Goal: Transaction & Acquisition: Purchase product/service

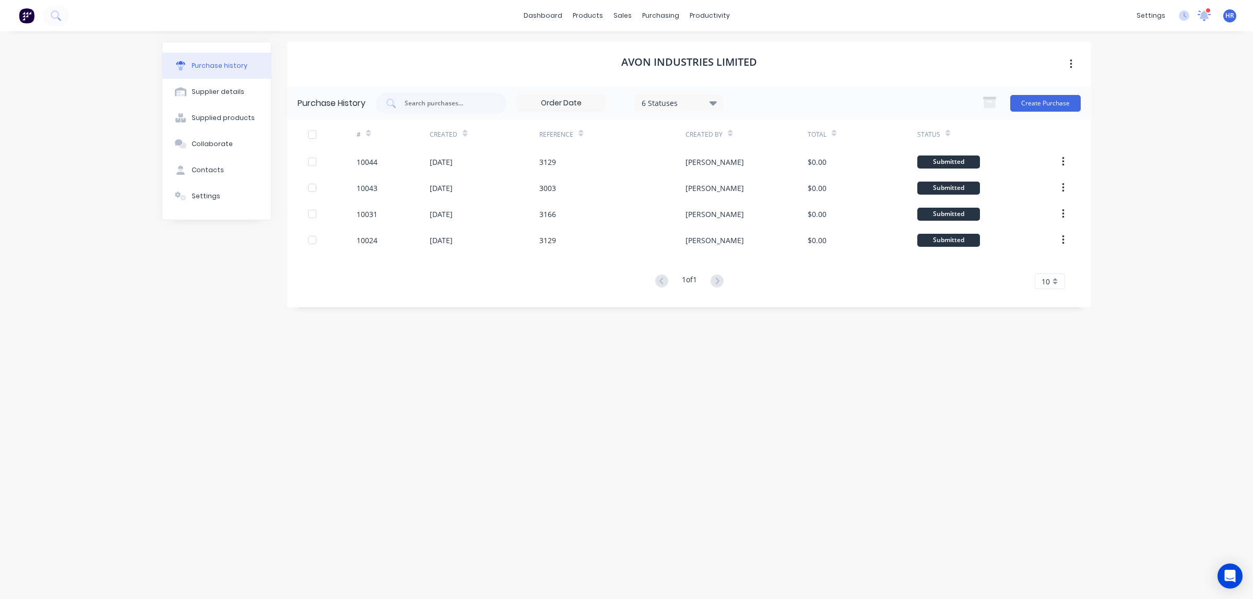
click at [1202, 11] on icon at bounding box center [1204, 15] width 14 height 12
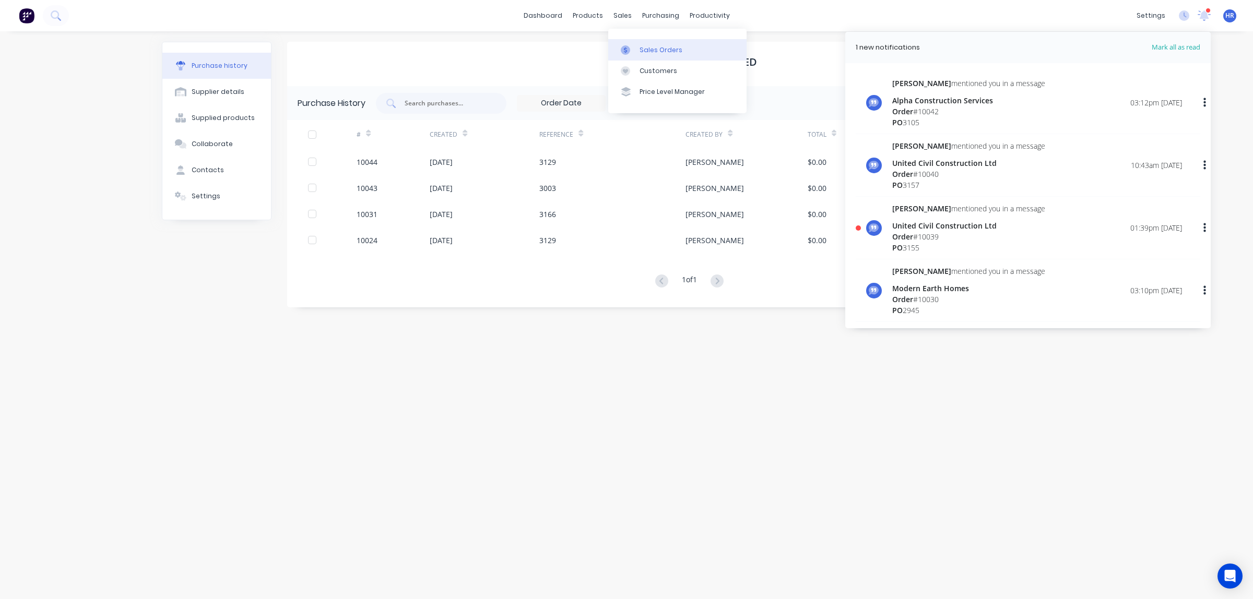
click at [630, 50] on div at bounding box center [629, 49] width 16 height 9
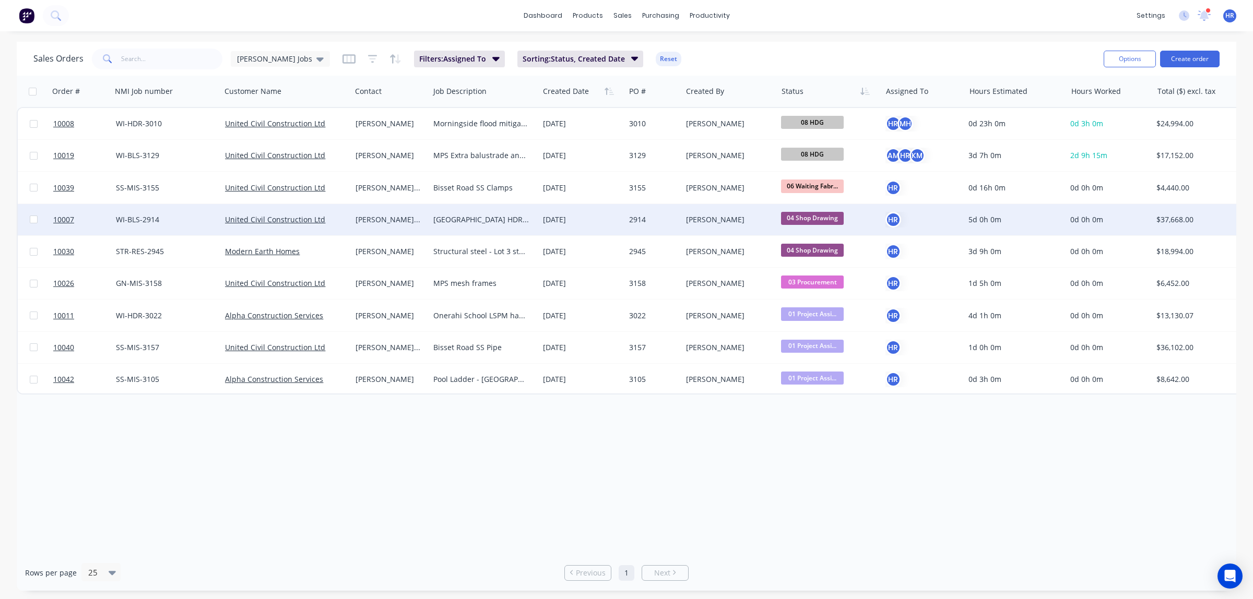
click at [393, 222] on div "[PERSON_NAME] van der [PERSON_NAME]" at bounding box center [389, 220] width 66 height 10
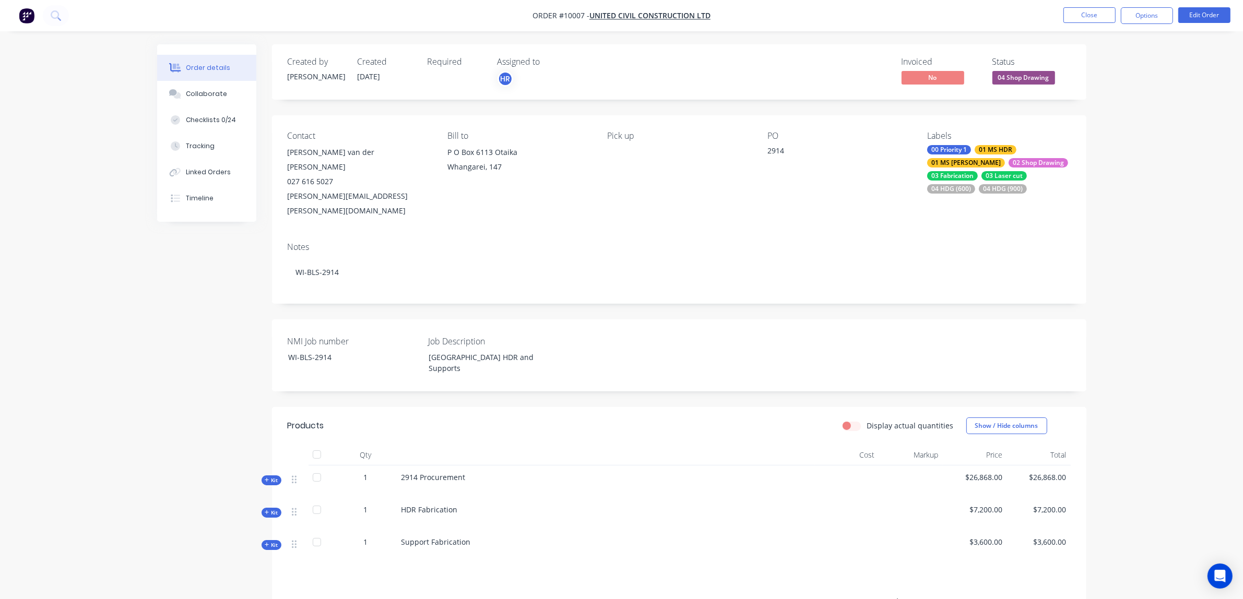
click at [269, 478] on icon at bounding box center [267, 480] width 5 height 5
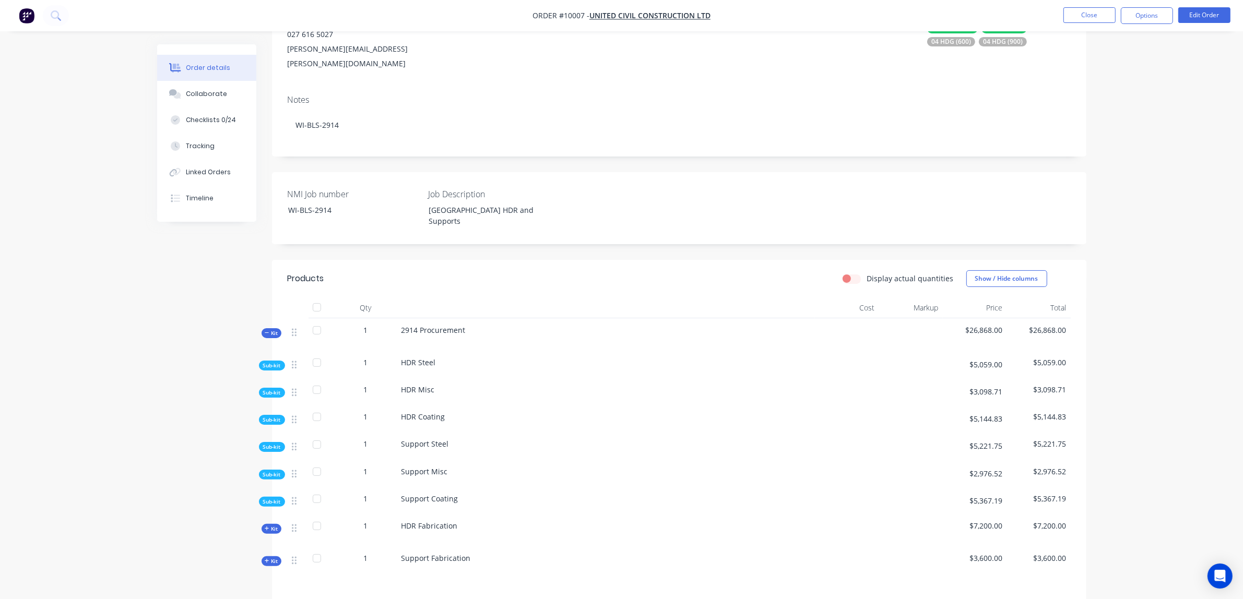
scroll to position [196, 0]
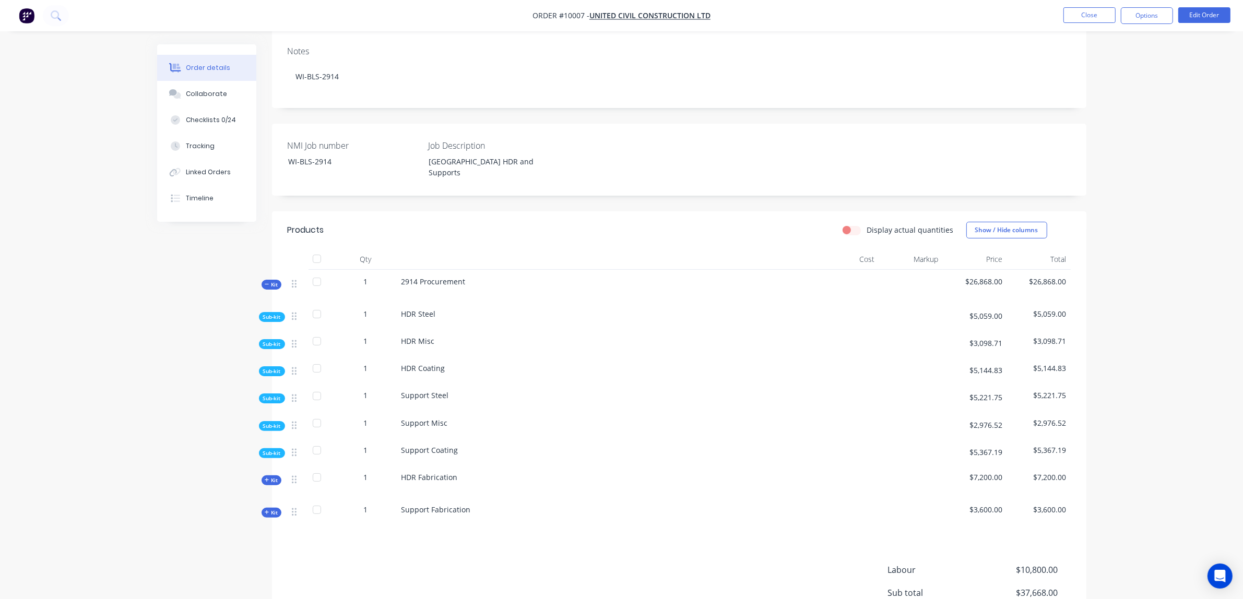
click at [274, 422] on span "Sub-kit" at bounding box center [272, 426] width 18 height 8
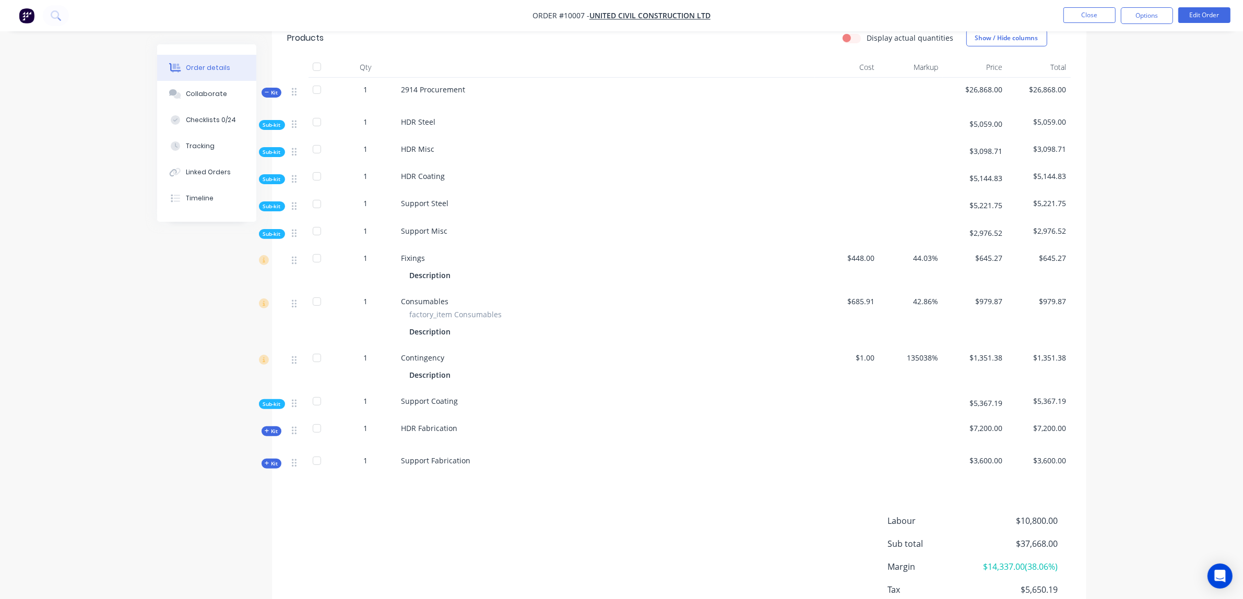
scroll to position [392, 0]
click at [266, 397] on span "Sub-kit" at bounding box center [272, 401] width 18 height 8
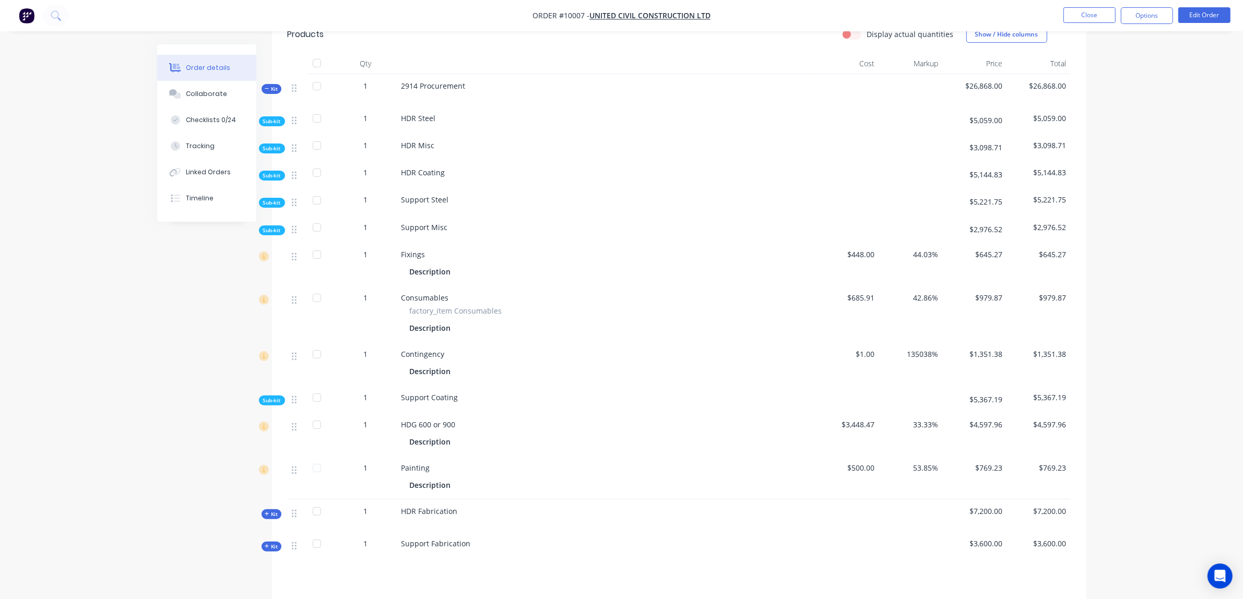
click at [275, 199] on span "Sub-kit" at bounding box center [272, 203] width 18 height 8
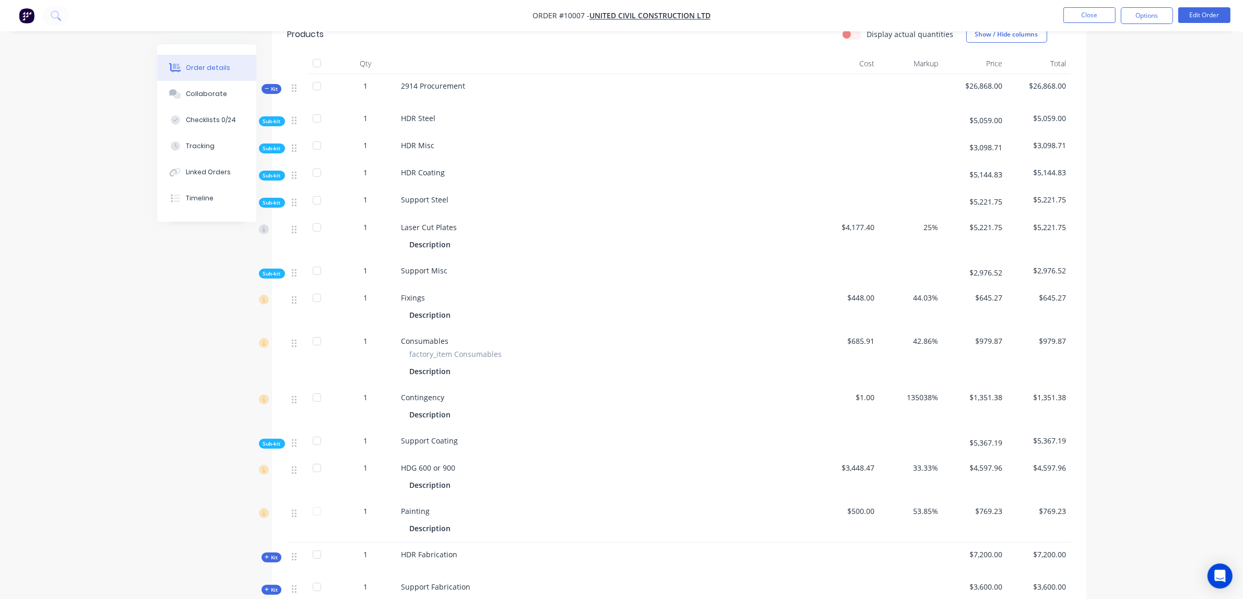
click at [270, 270] on span "Sub-kit" at bounding box center [272, 274] width 18 height 8
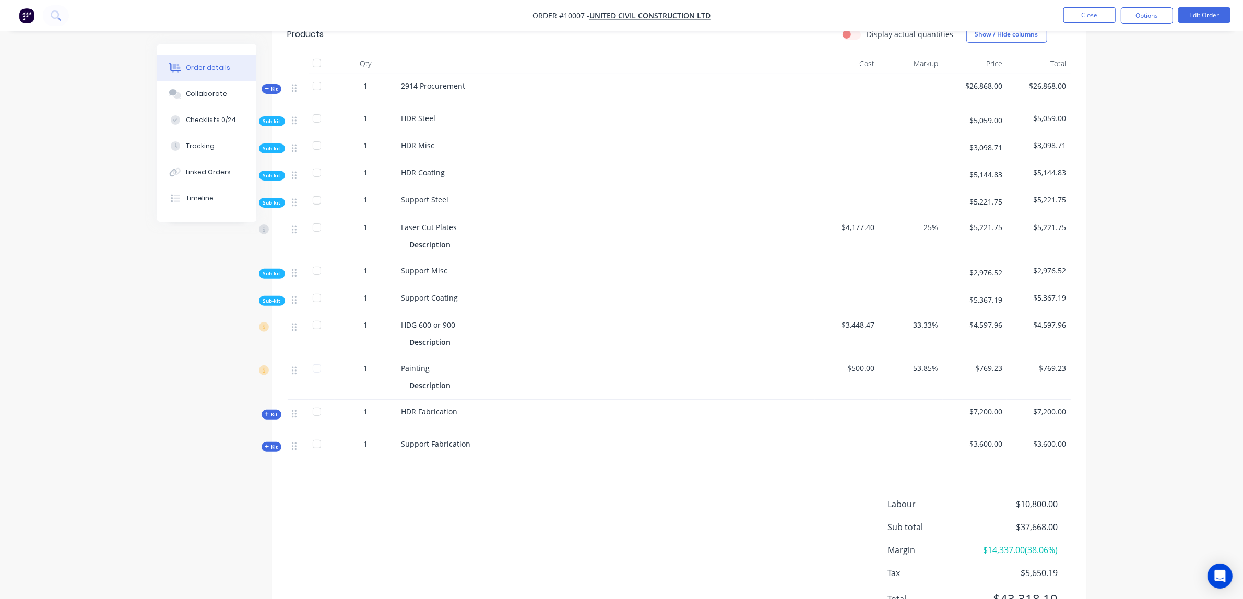
click at [264, 199] on span "Sub-kit" at bounding box center [272, 203] width 18 height 8
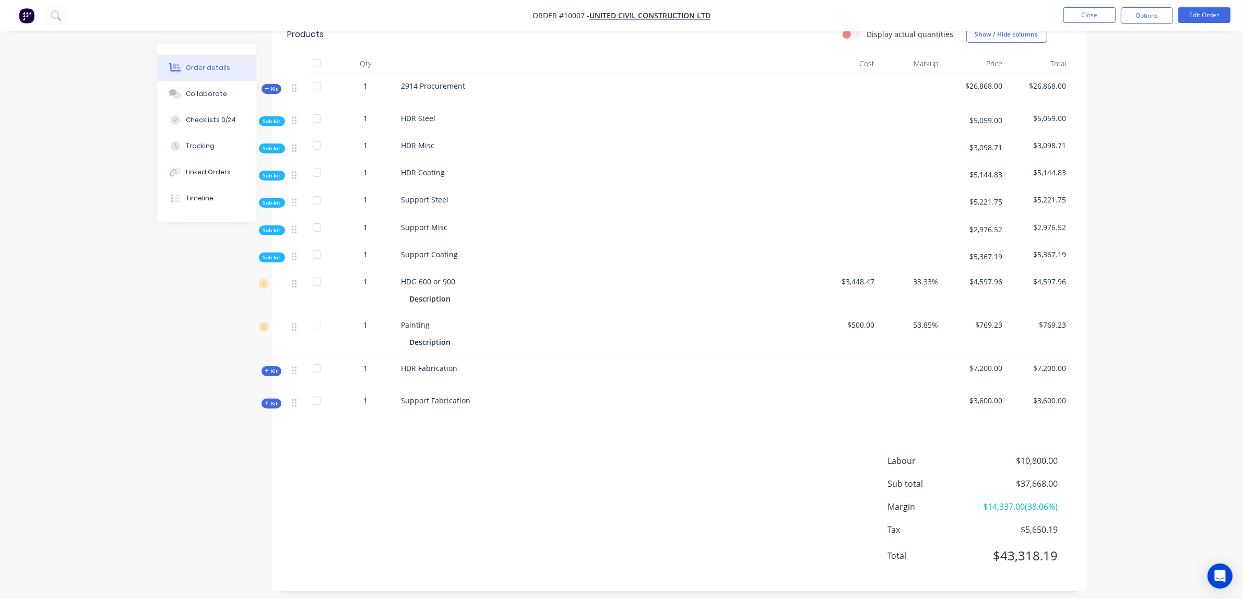
click at [265, 199] on span "Sub-kit" at bounding box center [272, 203] width 18 height 8
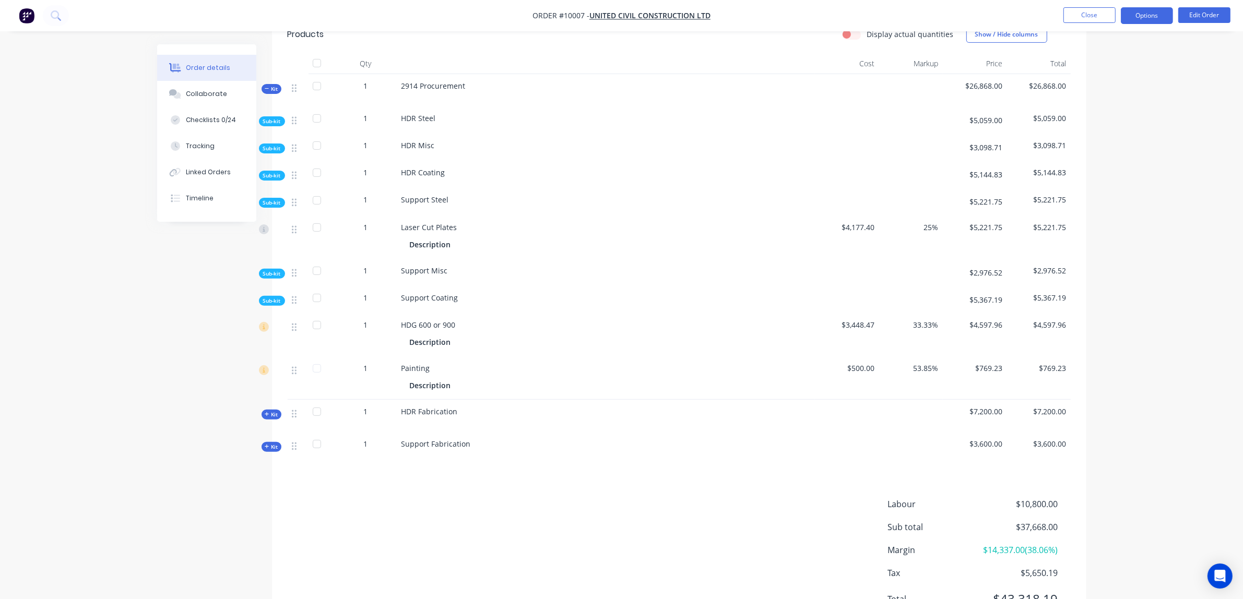
click at [1147, 14] on button "Options" at bounding box center [1147, 15] width 52 height 17
click at [1124, 191] on div "Purchase Products" at bounding box center [1116, 188] width 96 height 15
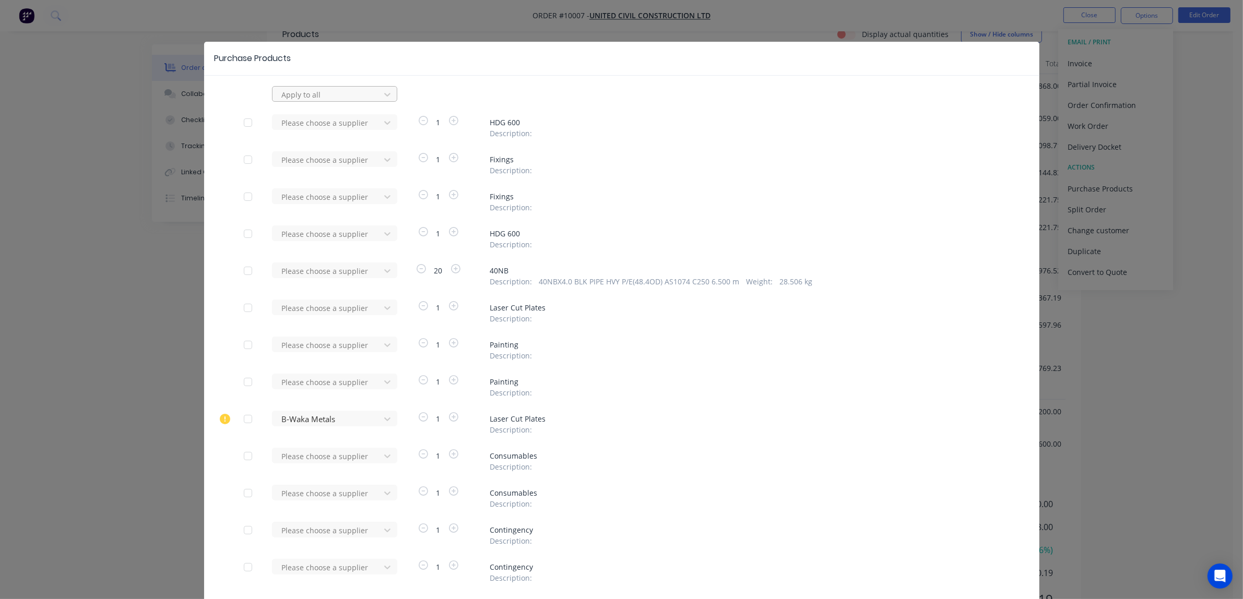
click at [355, 95] on div at bounding box center [328, 94] width 94 height 13
type input "sumn"
click at [346, 115] on div "[PERSON_NAME] Haulage Ltd" at bounding box center [334, 117] width 125 height 19
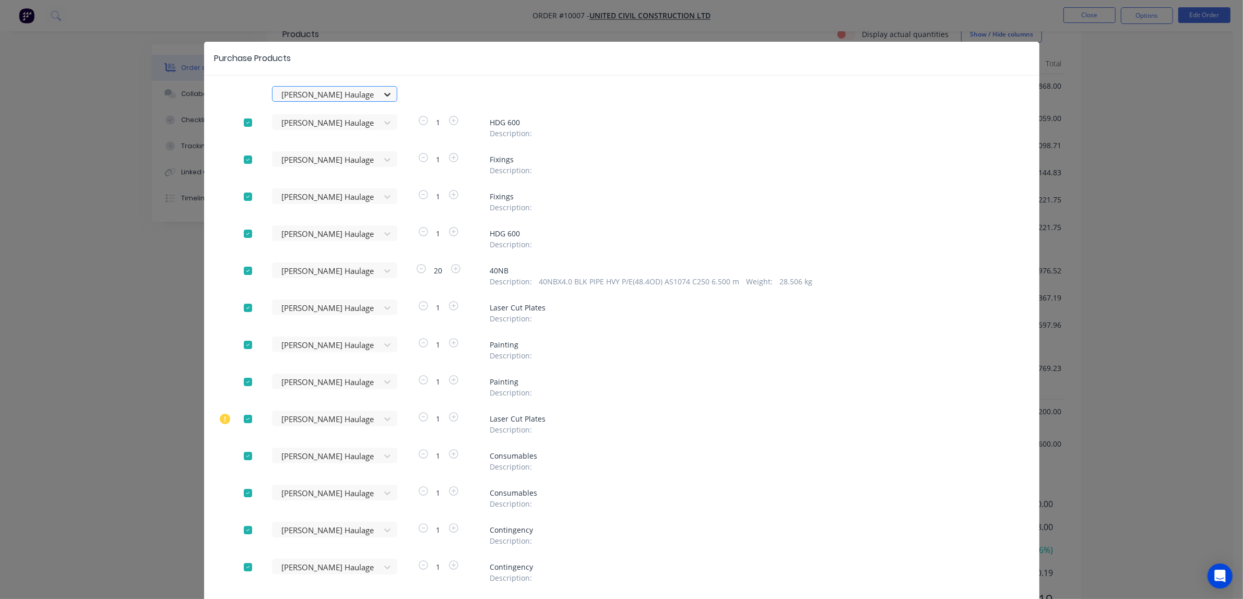
click at [384, 97] on icon at bounding box center [387, 94] width 10 height 10
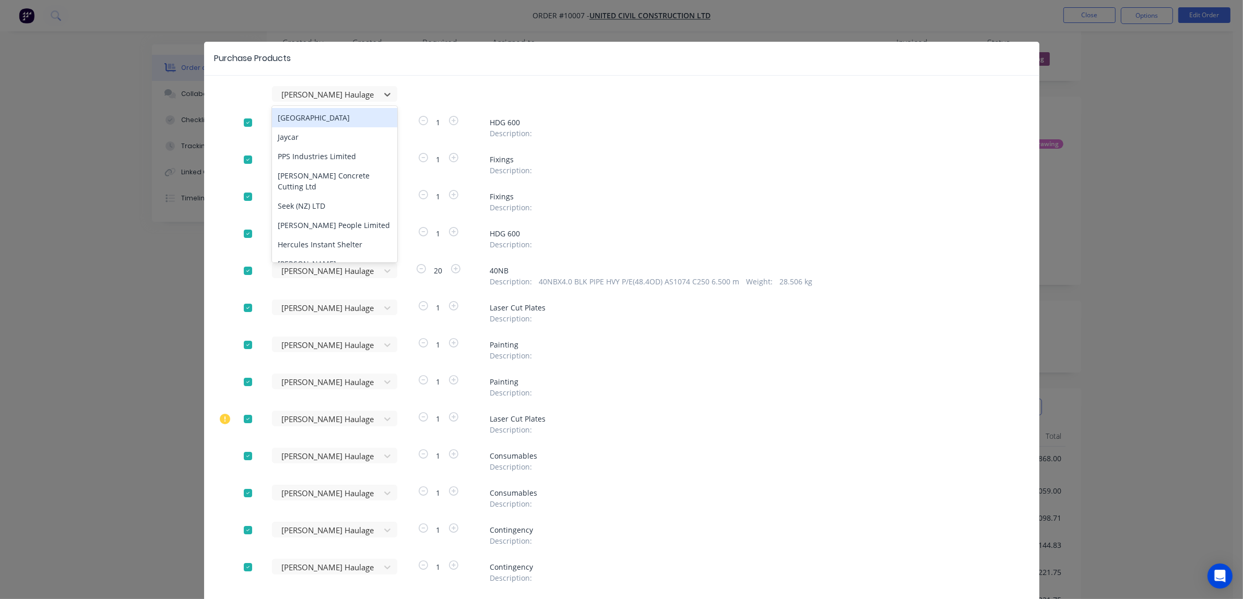
scroll to position [0, 0]
click at [1080, 63] on div "Purchase Products option [PERSON_NAME] Haulage Ltd, selected. 464 results avail…" at bounding box center [621, 299] width 1243 height 599
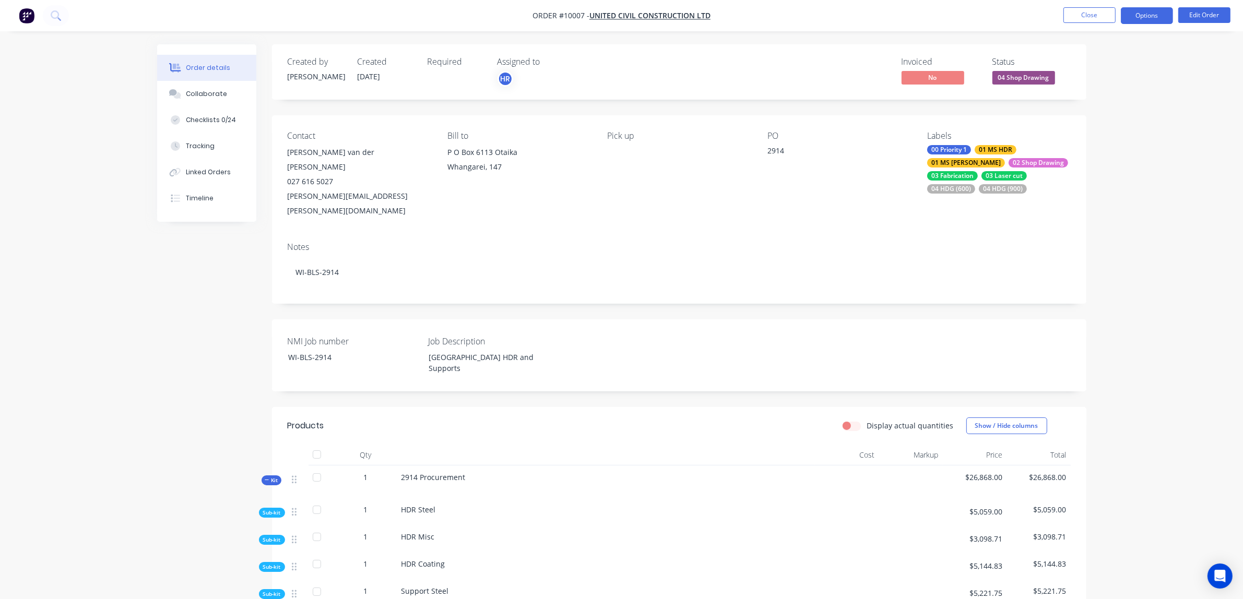
click at [1137, 14] on button "Options" at bounding box center [1147, 15] width 52 height 17
click at [1110, 186] on div "Purchase Products" at bounding box center [1116, 188] width 96 height 15
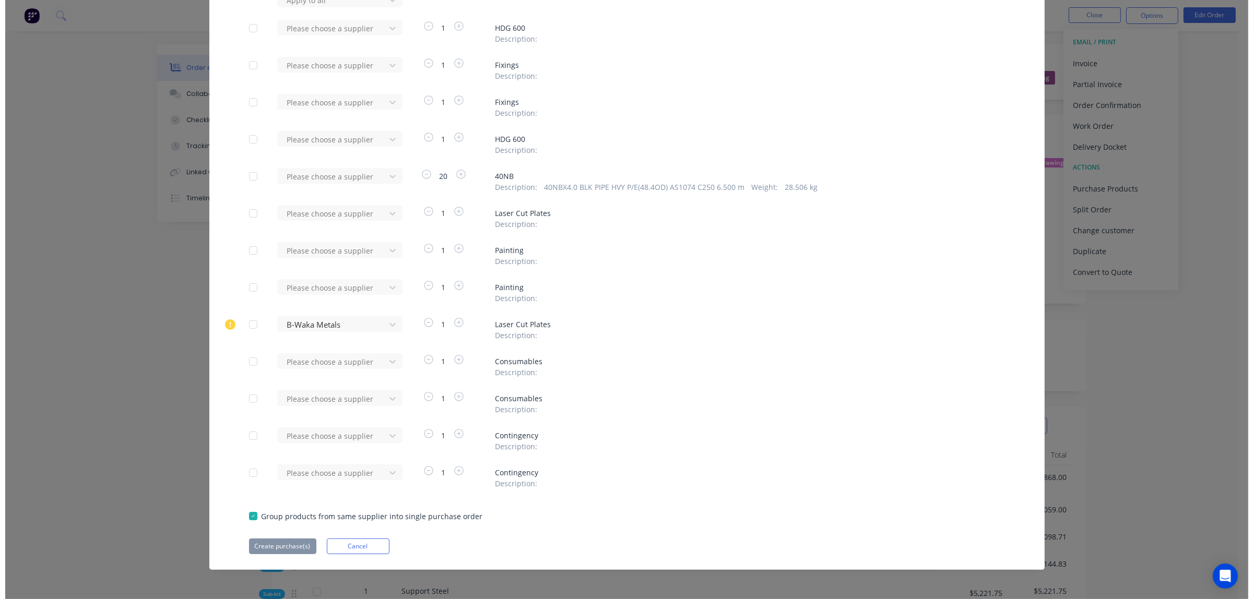
scroll to position [95, 0]
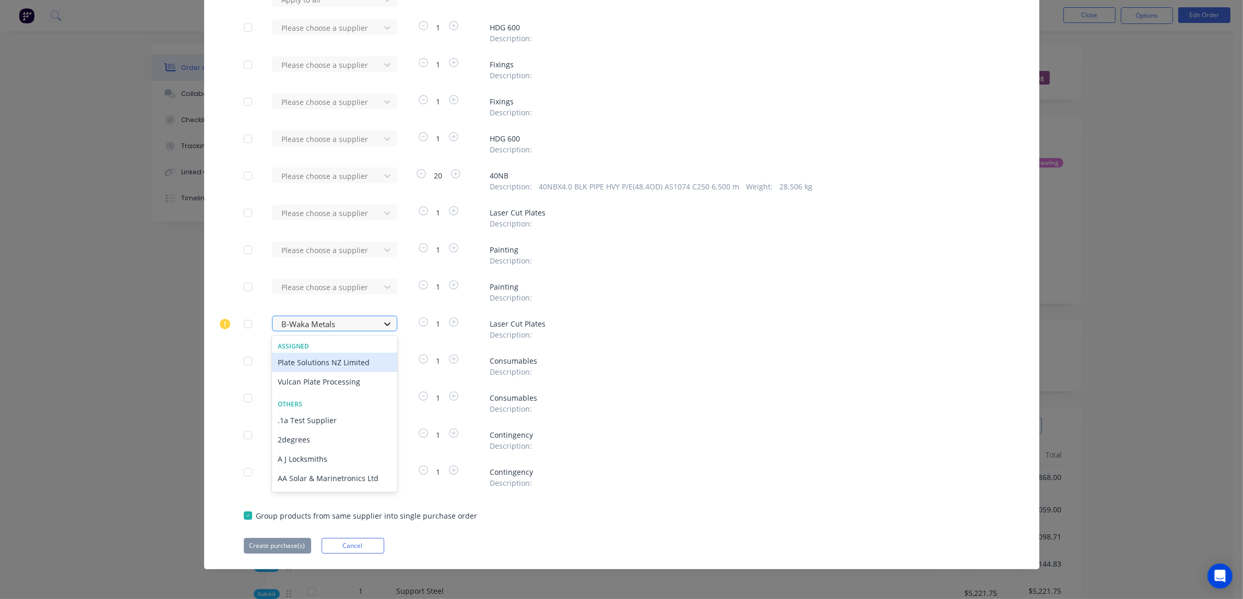
click at [382, 324] on icon at bounding box center [387, 324] width 10 height 10
type input "sumn"
click at [340, 366] on div "[PERSON_NAME] Haulage Ltd" at bounding box center [334, 362] width 125 height 19
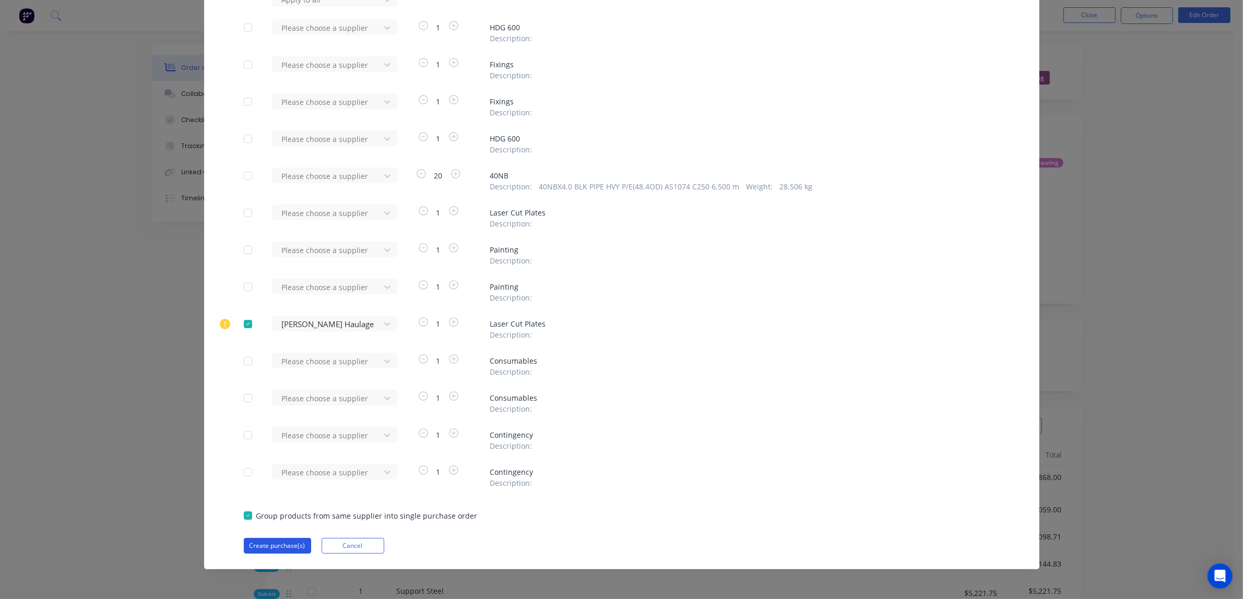
click at [270, 545] on button "Create purchase(s)" at bounding box center [277, 546] width 67 height 16
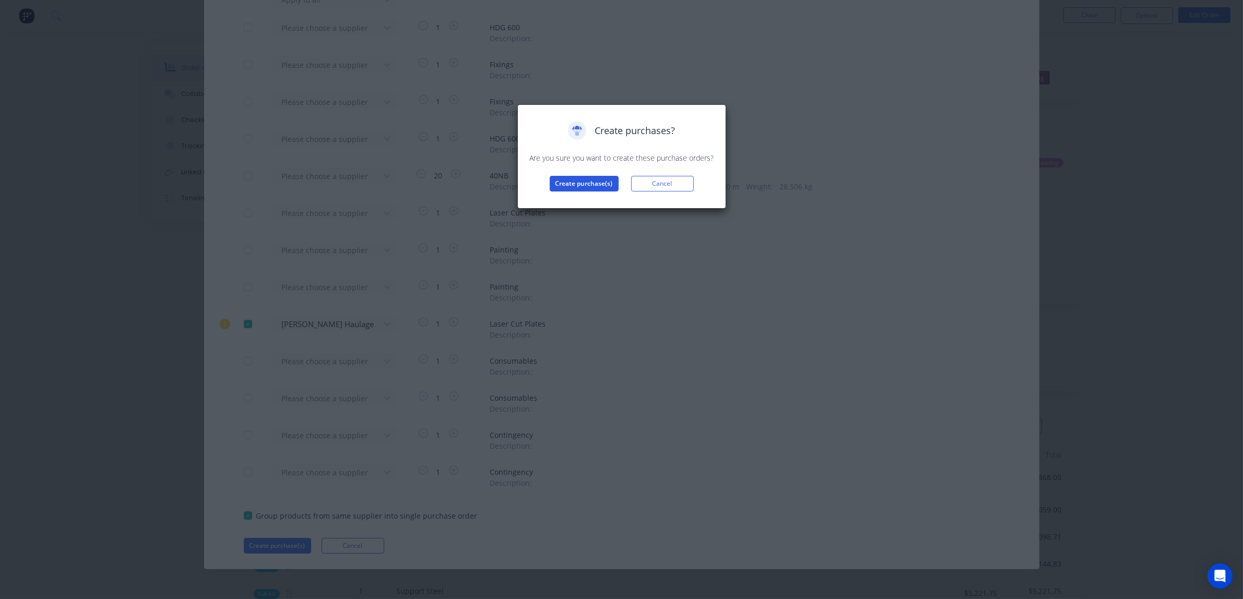
click at [582, 184] on button "Create purchase(s)" at bounding box center [584, 184] width 69 height 16
click at [591, 203] on button "View purchase(s)" at bounding box center [584, 201] width 63 height 16
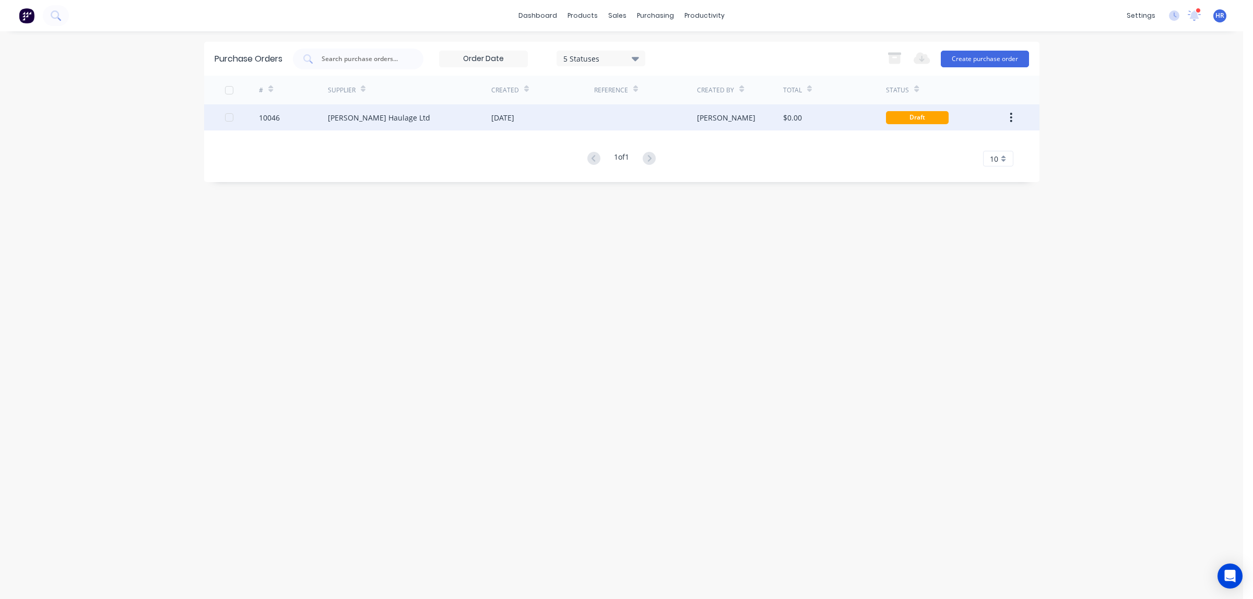
click at [410, 121] on div "[PERSON_NAME] Haulage Ltd" at bounding box center [409, 117] width 163 height 26
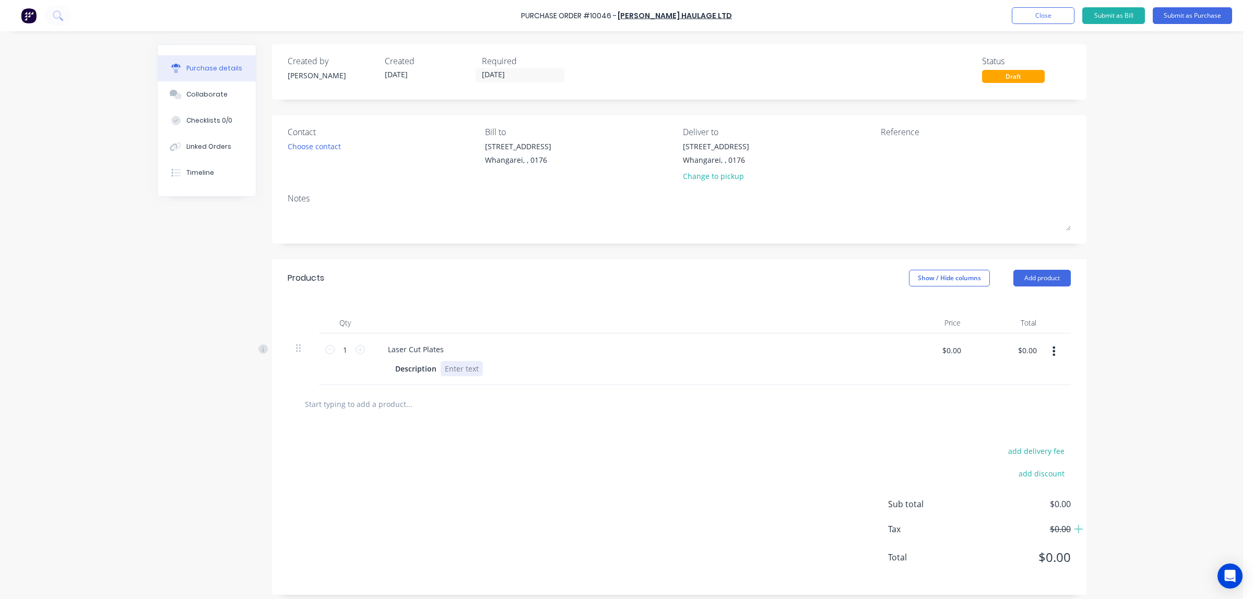
click at [444, 369] on div at bounding box center [462, 368] width 42 height 15
click at [510, 369] on div "Collect from B-Waka [STREET_ADDRESS] 2013" at bounding box center [524, 368] width 166 height 15
click at [528, 382] on div "Collect from B-Waka Metals [STREET_ADDRESS] 2013" at bounding box center [493, 374] width 104 height 26
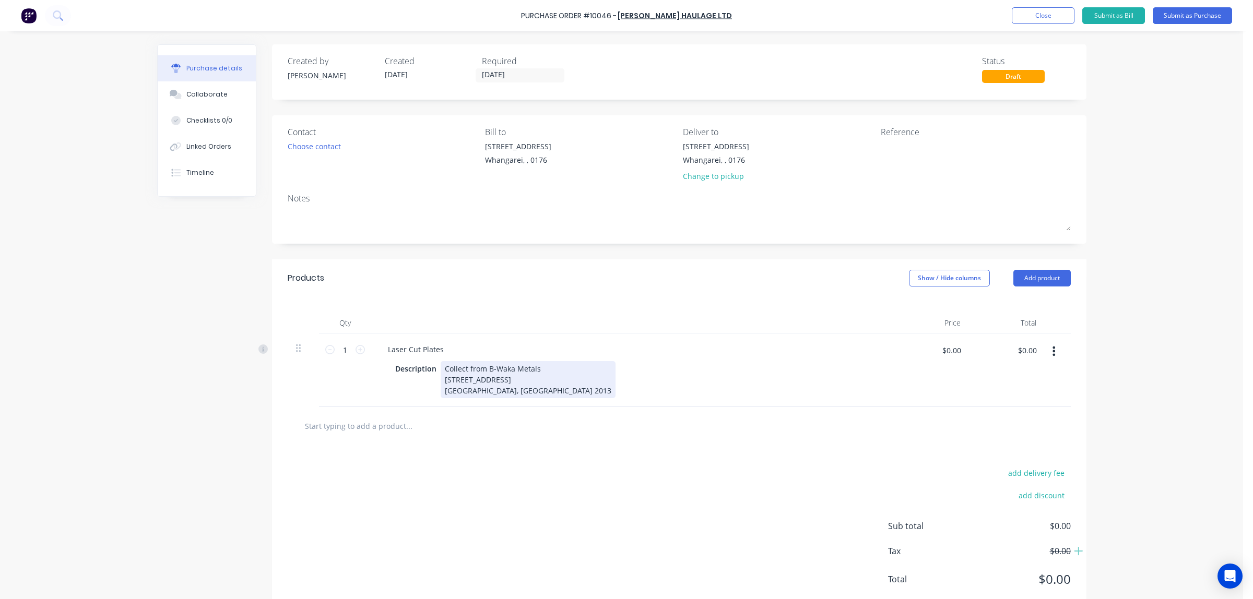
click at [484, 393] on div "Collect from B-Waka Metals [STREET_ADDRESS] 2013" at bounding box center [528, 379] width 175 height 37
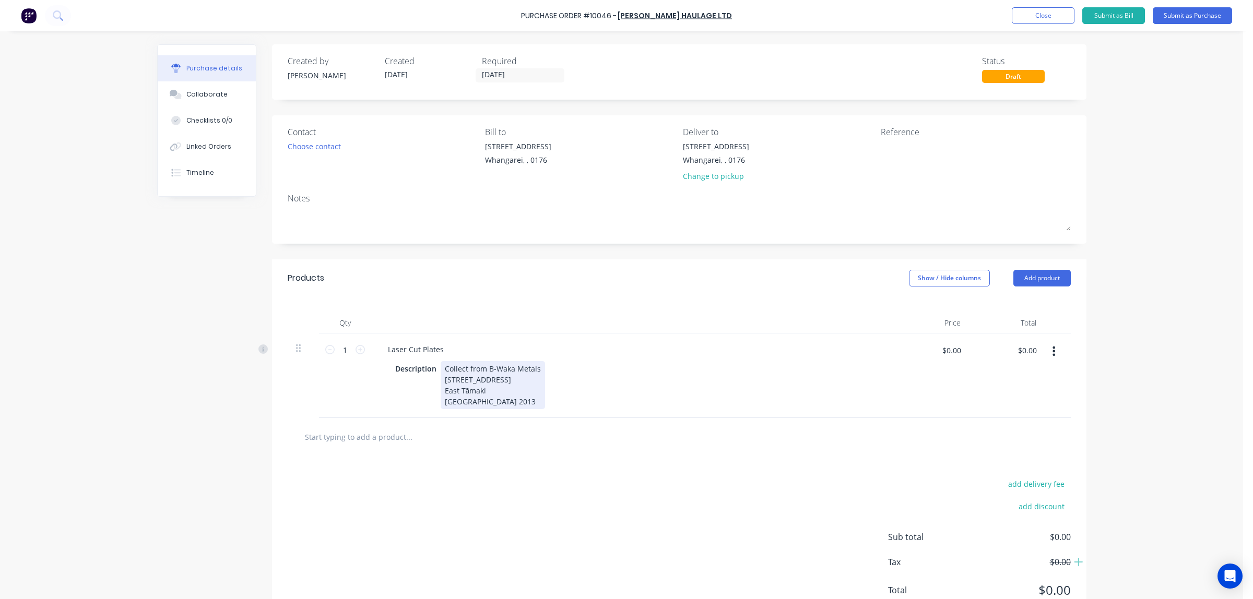
click at [495, 404] on div "Collect from B-Waka Metals [STREET_ADDRESS] 2013" at bounding box center [493, 385] width 104 height 48
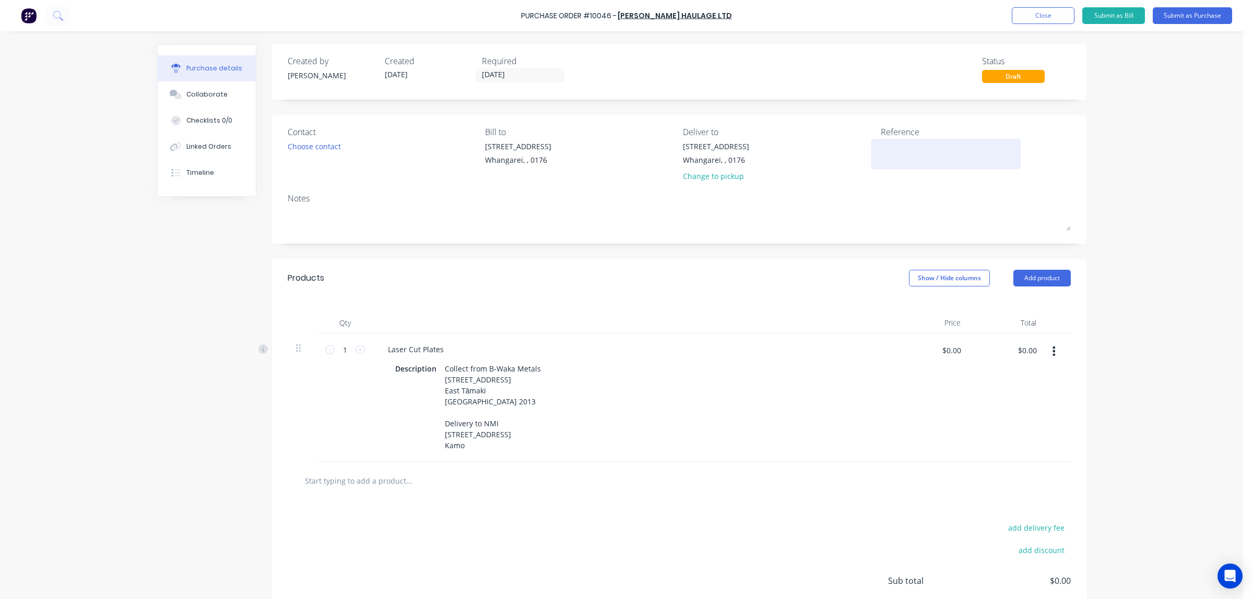
click at [896, 155] on textarea at bounding box center [946, 152] width 131 height 23
type textarea "2914"
type textarea "x"
type textarea "2914"
click at [316, 145] on div "Choose contact" at bounding box center [314, 146] width 53 height 11
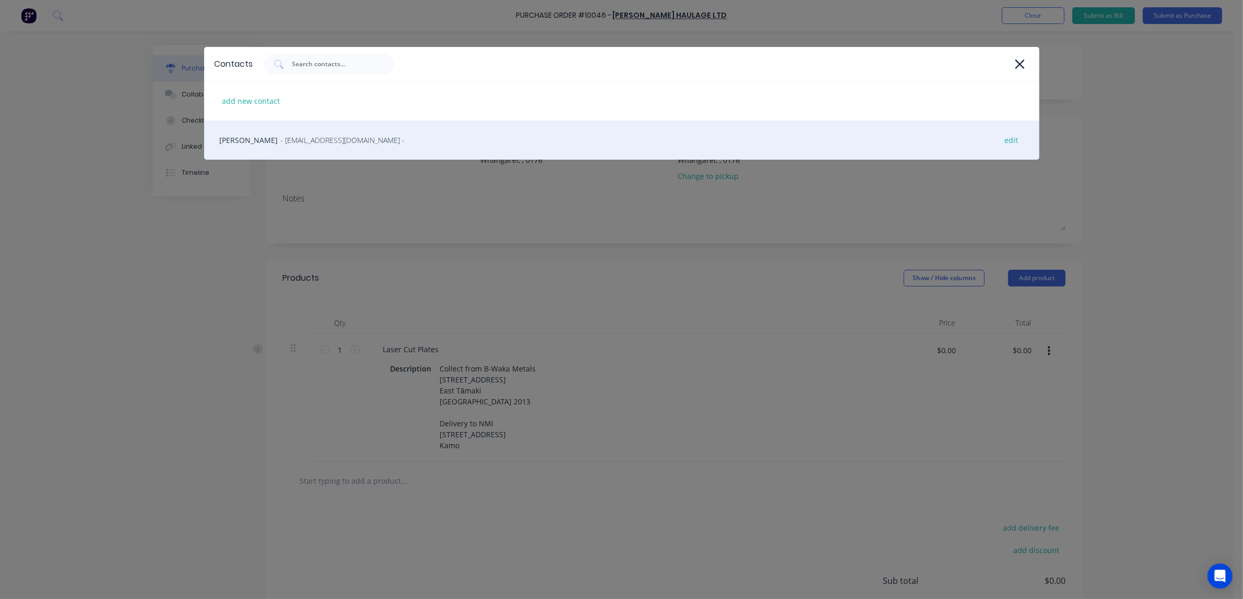
click at [315, 138] on span "- [EMAIL_ADDRESS][DOMAIN_NAME] -" at bounding box center [343, 140] width 124 height 11
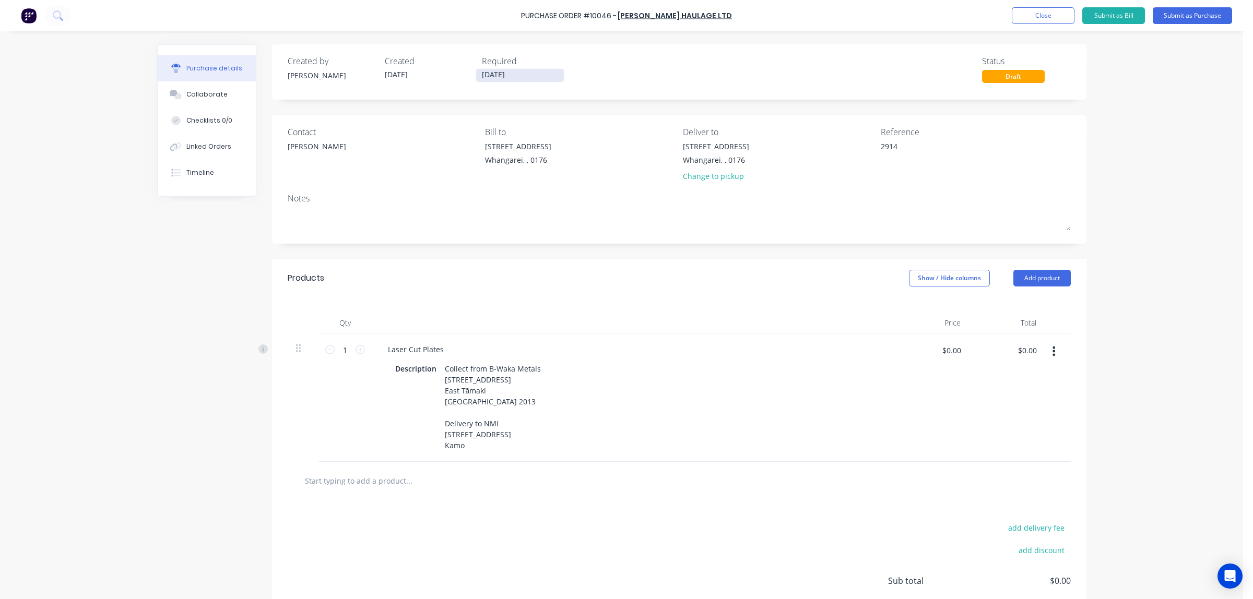
click at [483, 74] on input "[DATE]" at bounding box center [520, 75] width 88 height 13
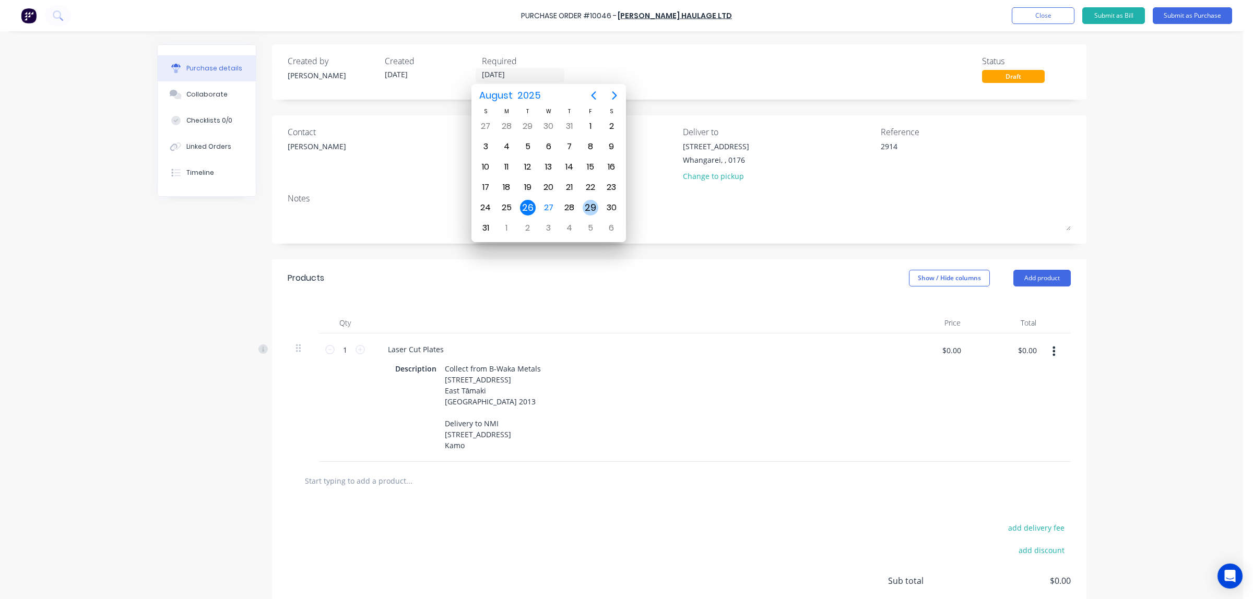
click at [588, 207] on div "29" at bounding box center [591, 208] width 16 height 16
type textarea "x"
type input "[DATE]"
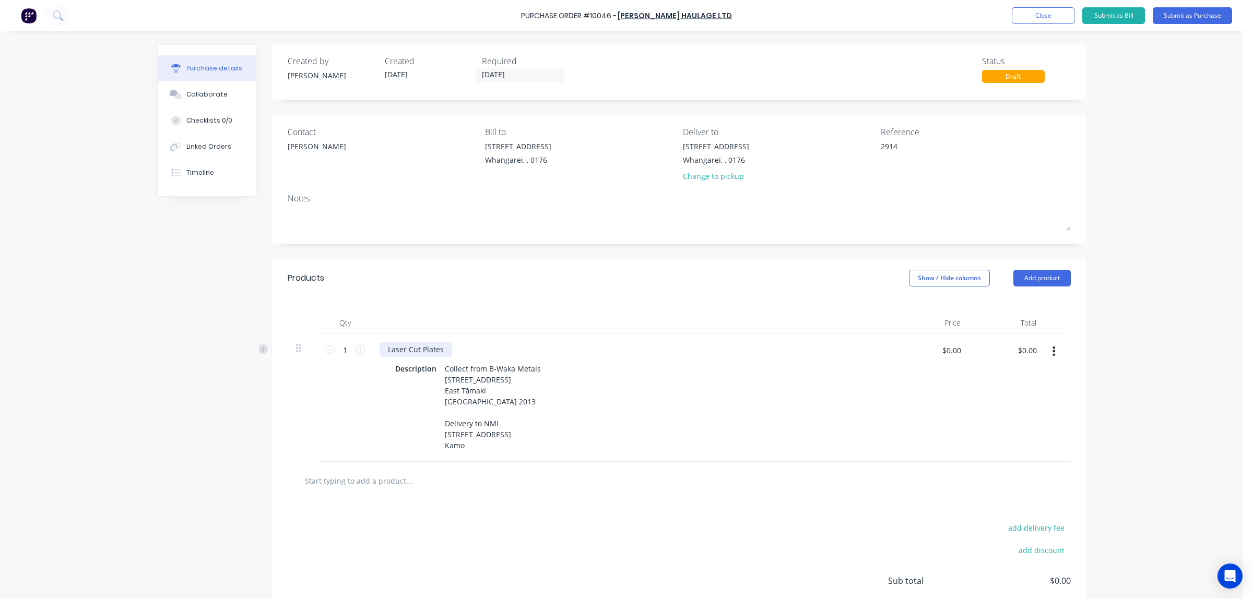
type textarea "x"
click at [382, 350] on div "Laser Cut Plates" at bounding box center [416, 349] width 73 height 15
click at [656, 478] on div at bounding box center [679, 480] width 766 height 21
click at [1189, 9] on button "Submit as Purchase" at bounding box center [1192, 15] width 79 height 17
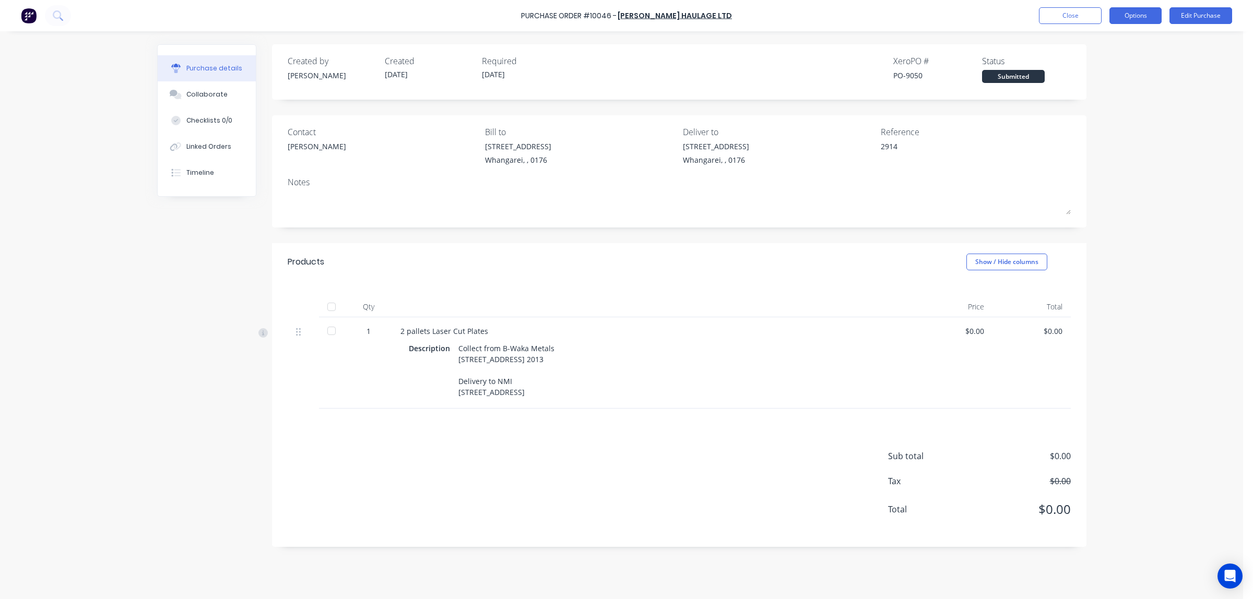
click at [1138, 8] on button "Options" at bounding box center [1135, 15] width 52 height 17
click at [1118, 39] on div "Print / Email" at bounding box center [1112, 42] width 80 height 15
click at [1102, 88] on div "Without pricing" at bounding box center [1112, 84] width 80 height 15
type textarea "x"
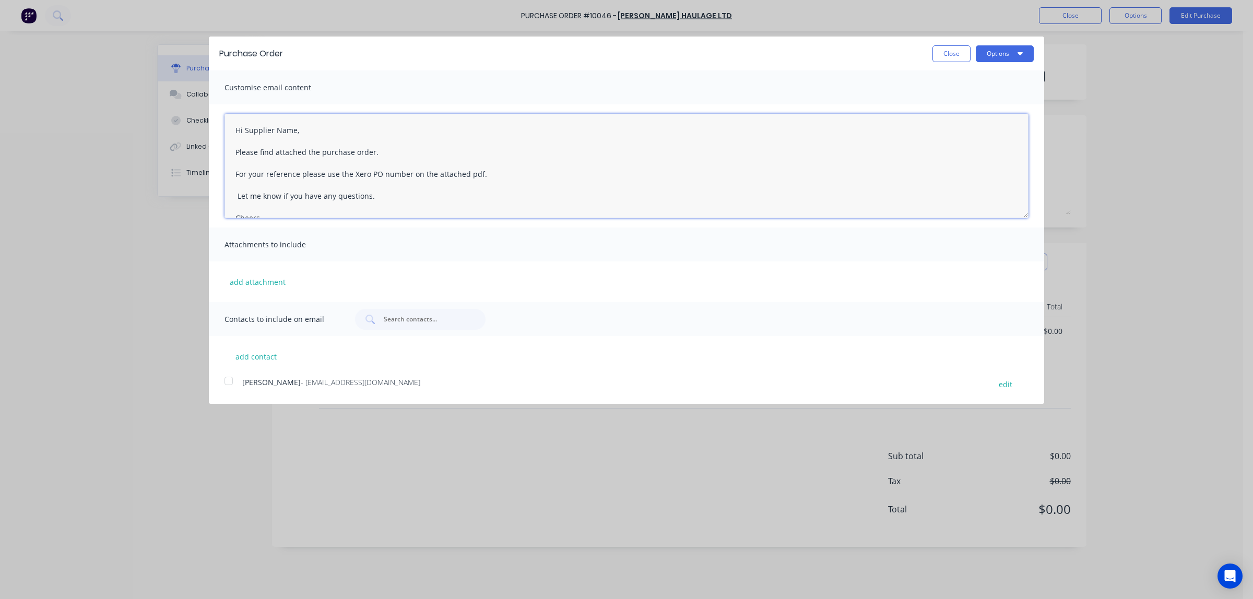
drag, startPoint x: 295, startPoint y: 131, endPoint x: 246, endPoint y: 127, distance: 49.2
click at [246, 127] on textarea "Hi Supplier Name, Please find attached the purchase order. For your reference p…" at bounding box center [627, 166] width 804 height 104
drag, startPoint x: 277, startPoint y: 192, endPoint x: 235, endPoint y: 191, distance: 41.8
click at [235, 191] on textarea "Hi [PERSON_NAME], Please find attached the purchase order. For your reference p…" at bounding box center [627, 166] width 804 height 104
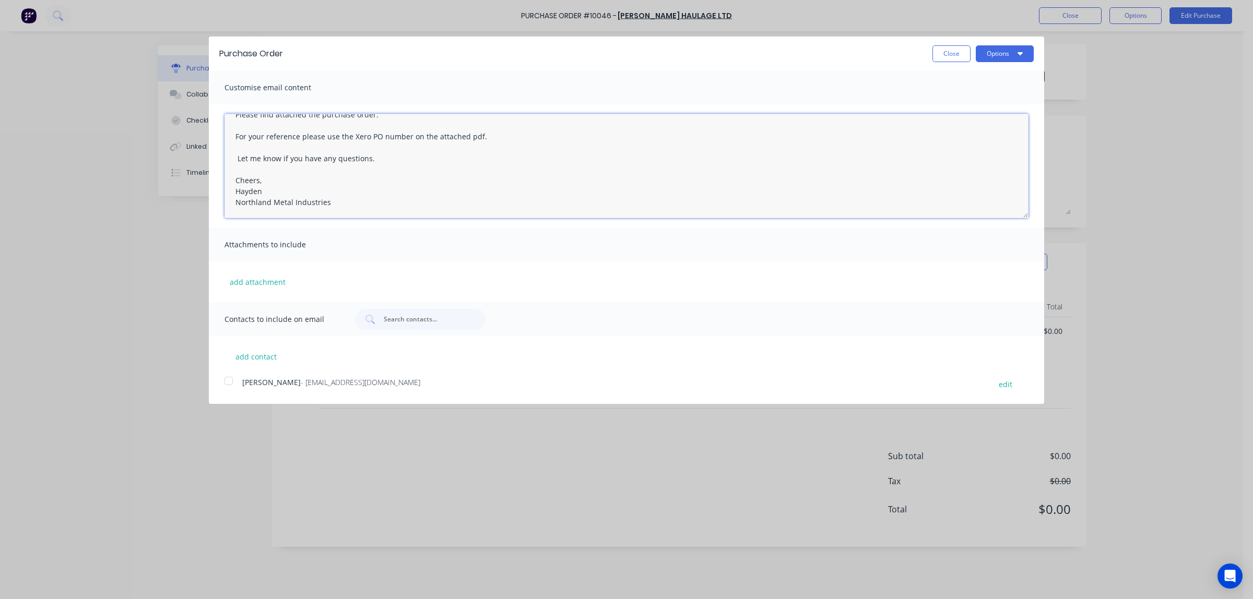
click at [228, 382] on div at bounding box center [228, 381] width 21 height 21
type textarea "Hi [PERSON_NAME], Please find attached the purchase order. For your reference p…"
click at [1016, 55] on button "Options" at bounding box center [1005, 53] width 58 height 17
click at [959, 102] on div "Email" at bounding box center [984, 100] width 80 height 15
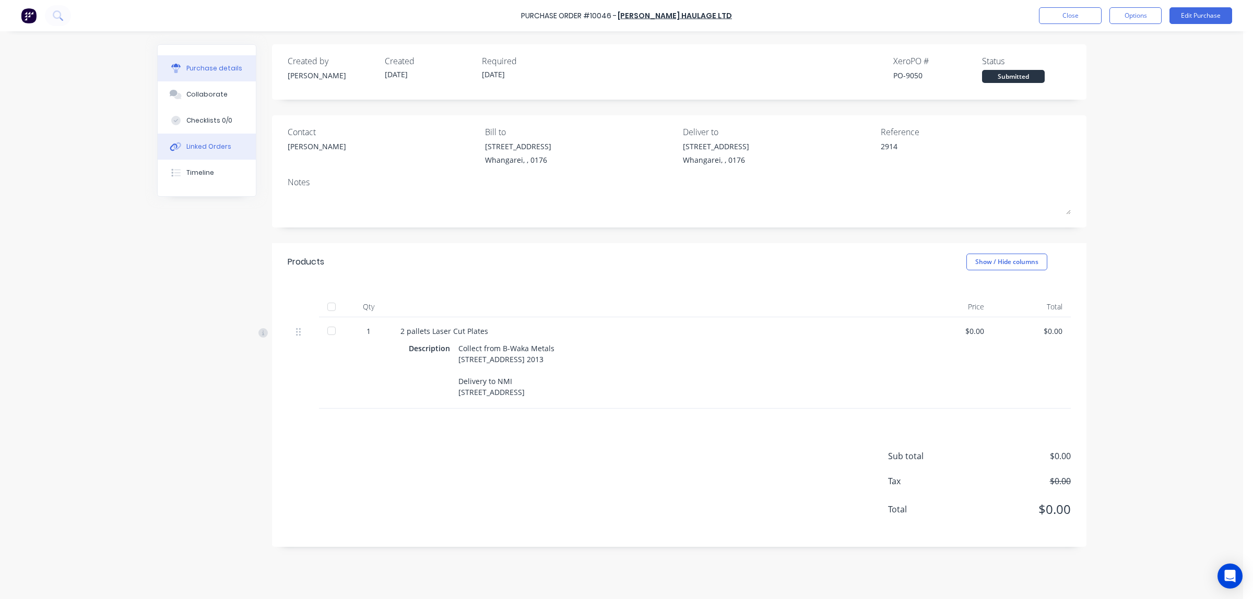
click at [203, 147] on div "Linked Orders" at bounding box center [208, 146] width 45 height 9
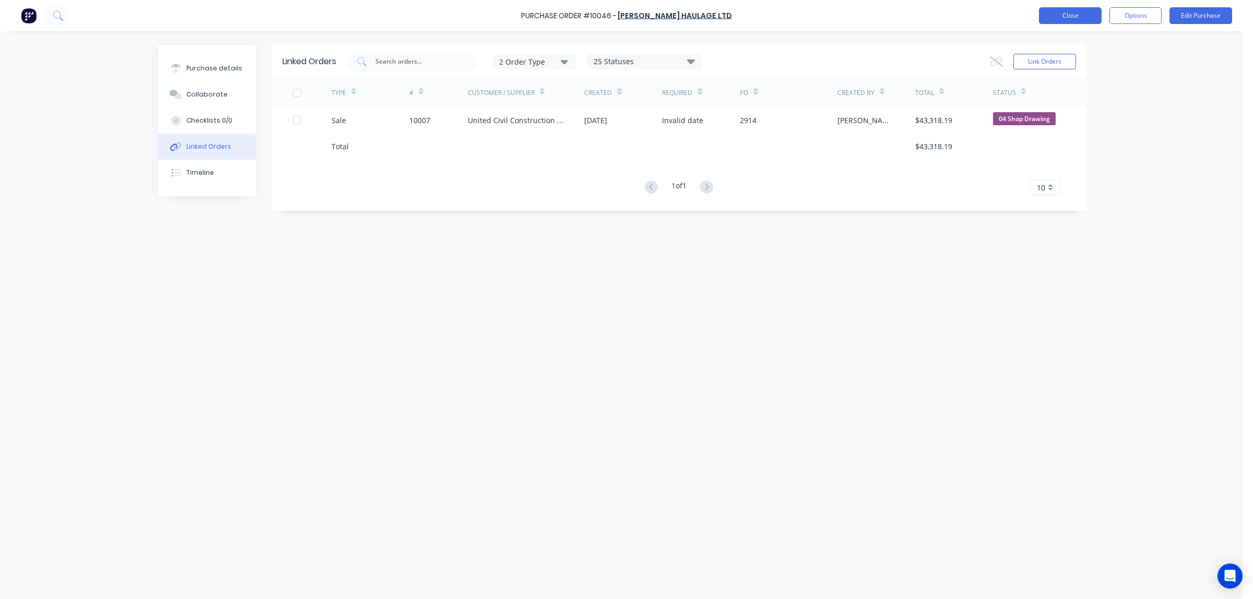
click at [1077, 11] on button "Close" at bounding box center [1070, 15] width 63 height 17
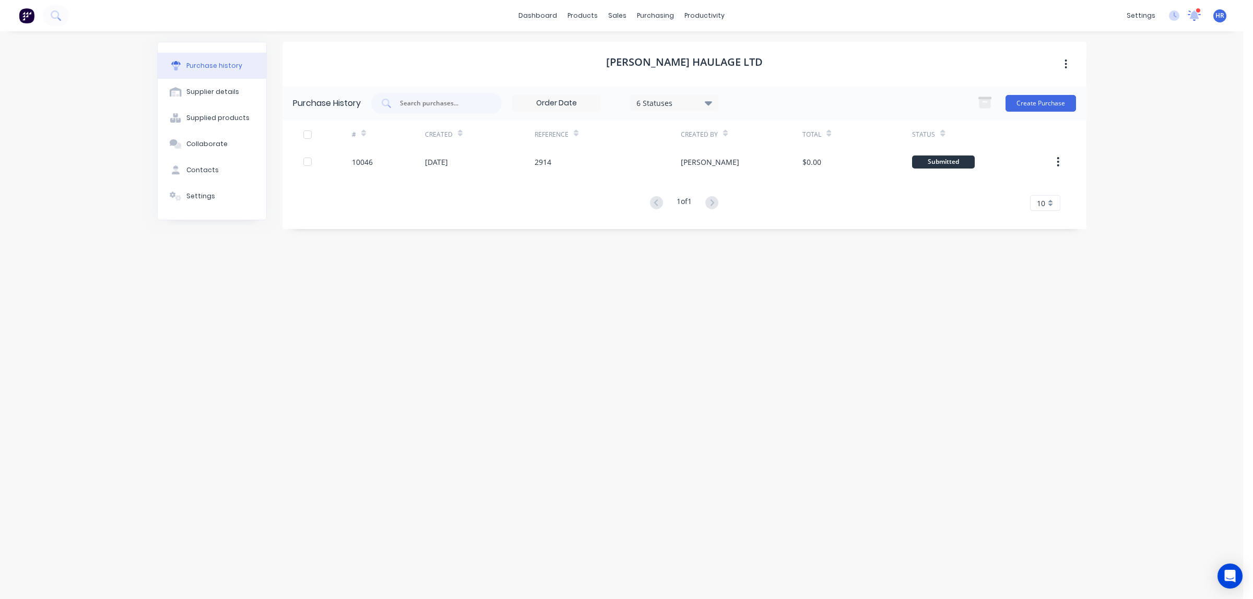
click at [1198, 15] on icon at bounding box center [1194, 15] width 13 height 10
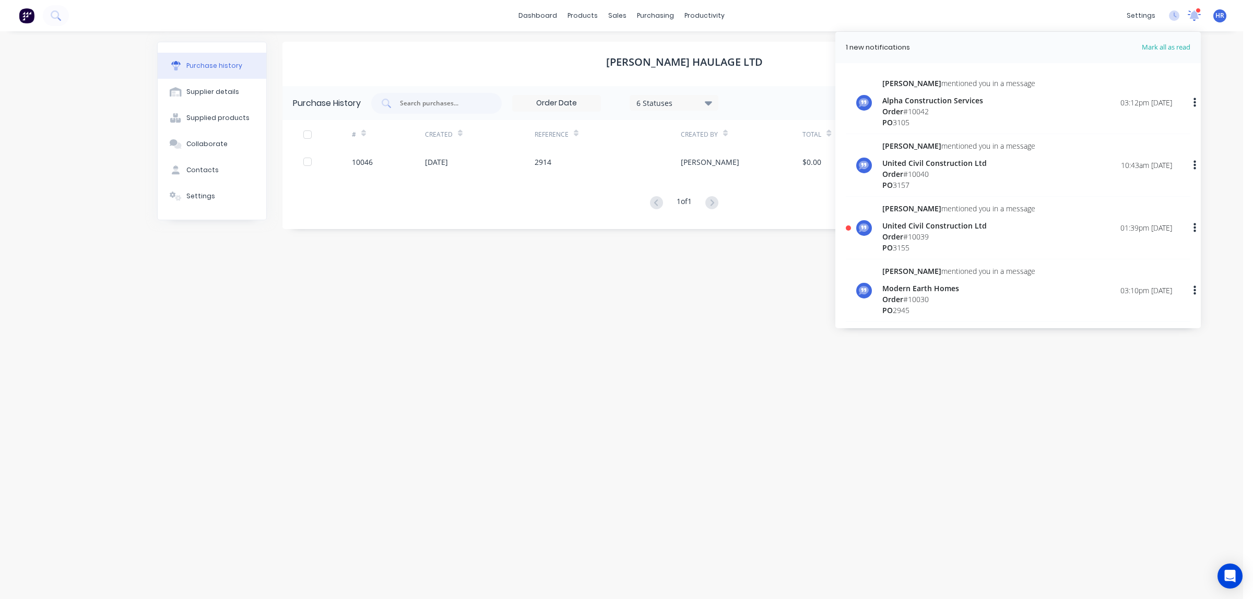
click at [1194, 13] on icon at bounding box center [1194, 13] width 10 height 9
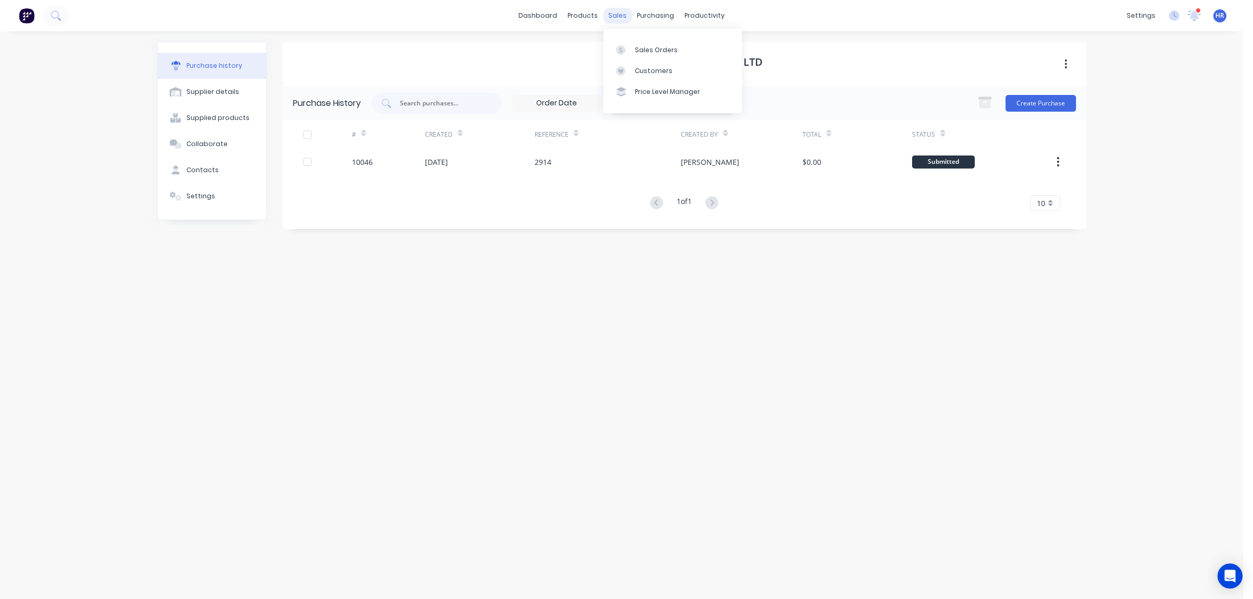
click at [622, 18] on div "sales" at bounding box center [617, 16] width 29 height 16
click at [624, 51] on icon at bounding box center [620, 49] width 9 height 9
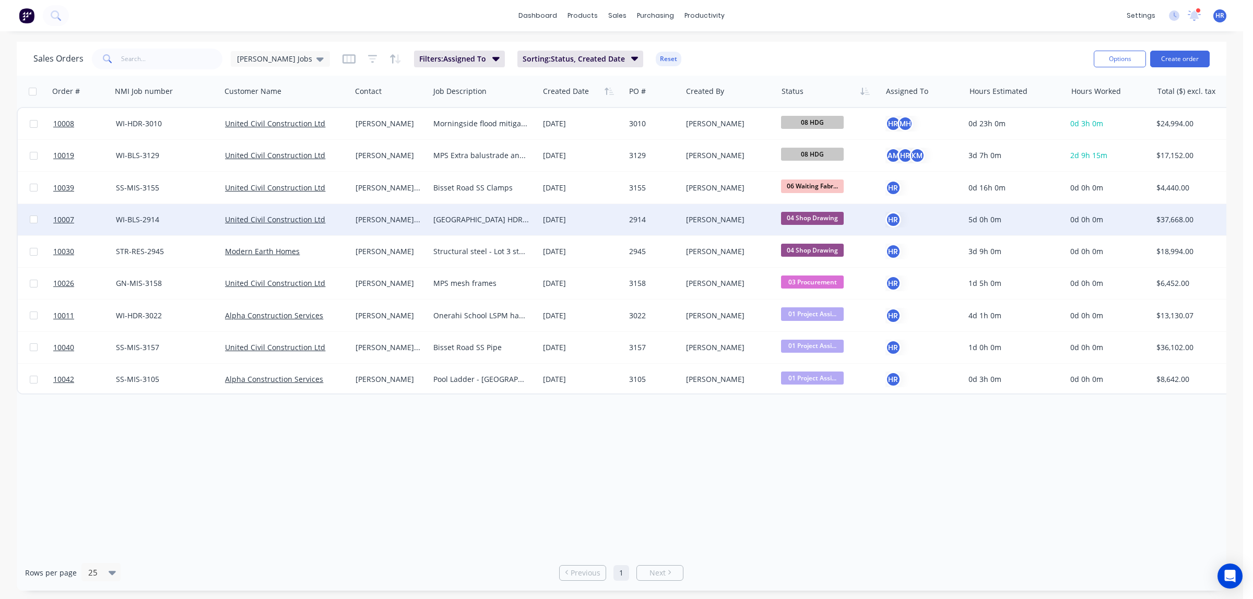
click at [376, 218] on div "[PERSON_NAME] van der [PERSON_NAME]" at bounding box center [389, 220] width 66 height 10
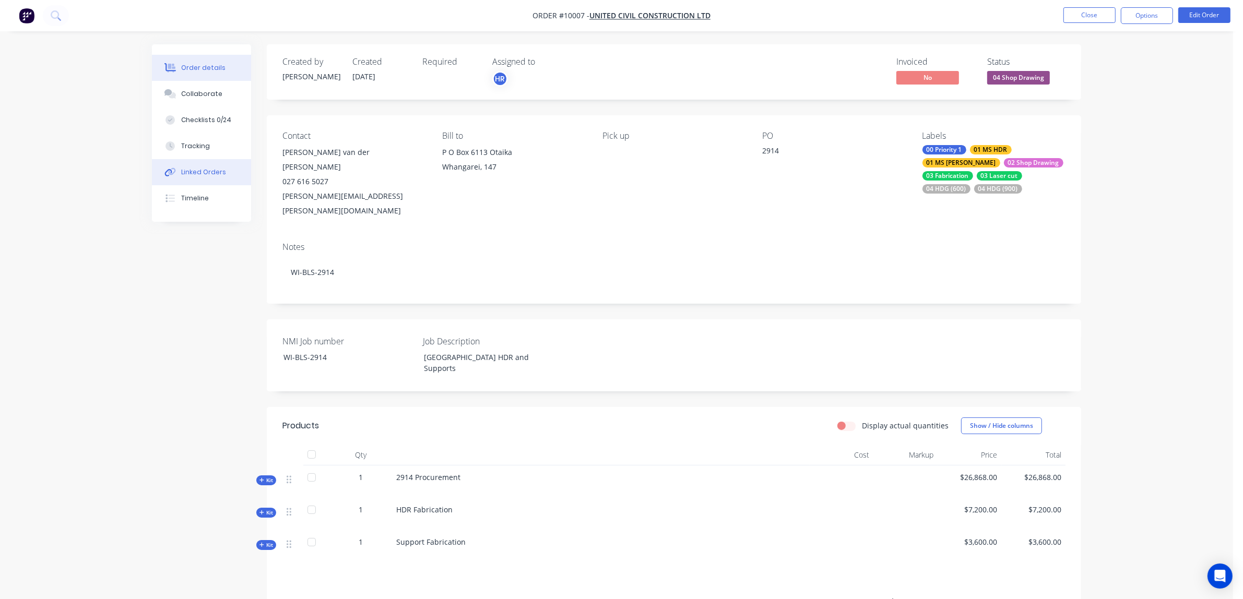
click at [207, 175] on div "Linked Orders" at bounding box center [203, 172] width 45 height 9
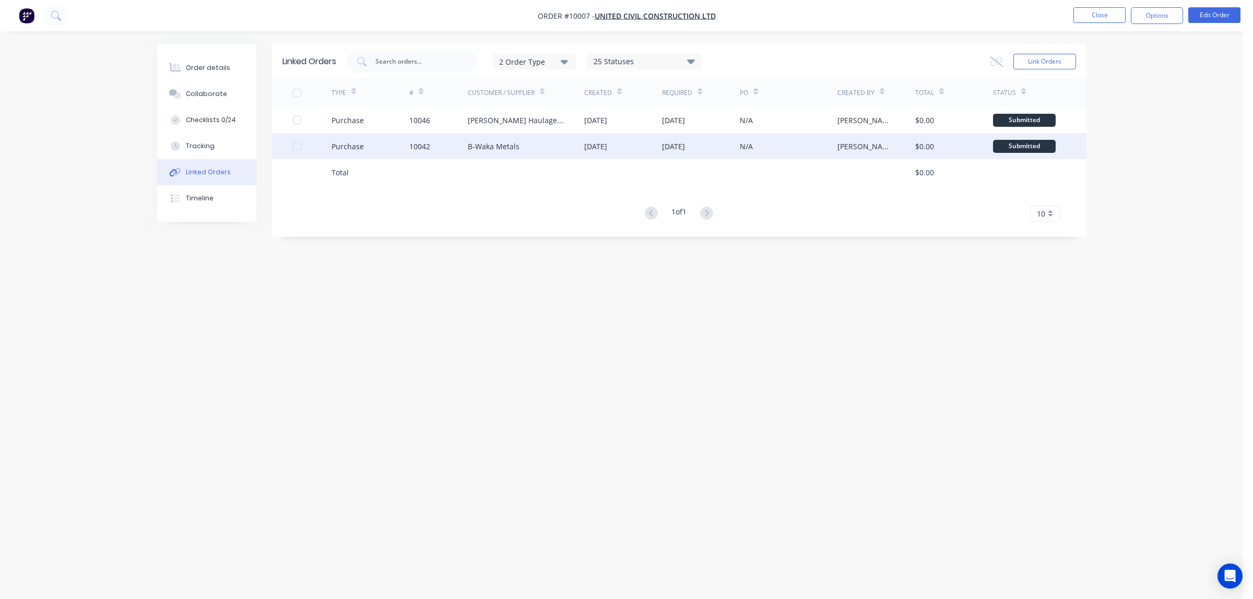
click at [606, 149] on div "[DATE]" at bounding box center [595, 146] width 23 height 11
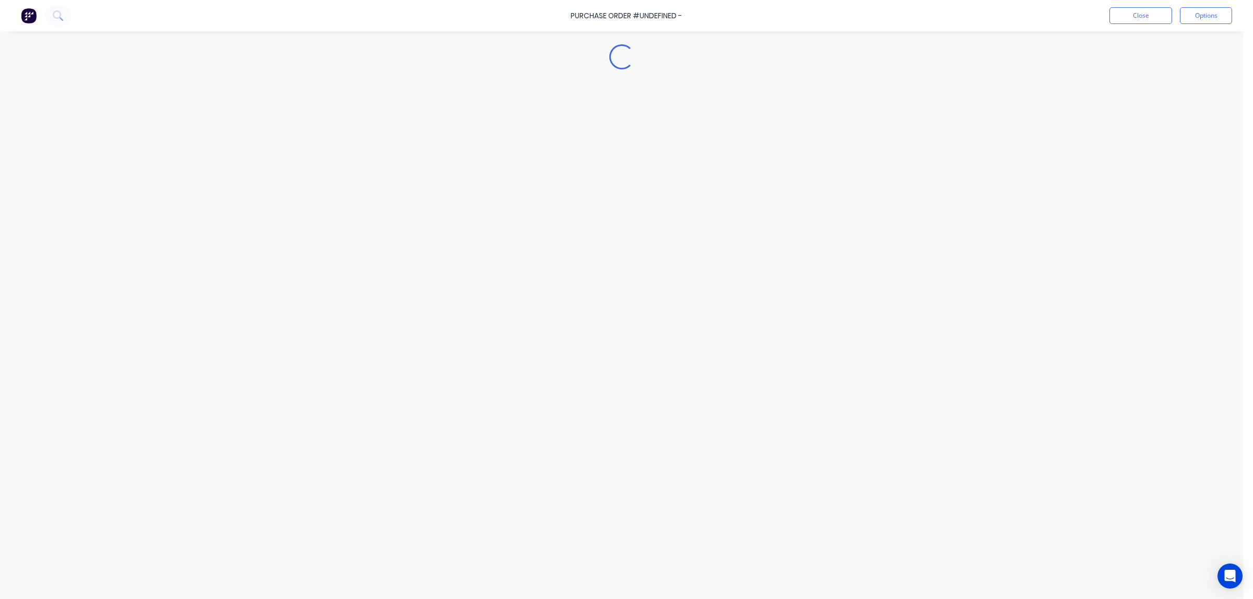
type textarea "x"
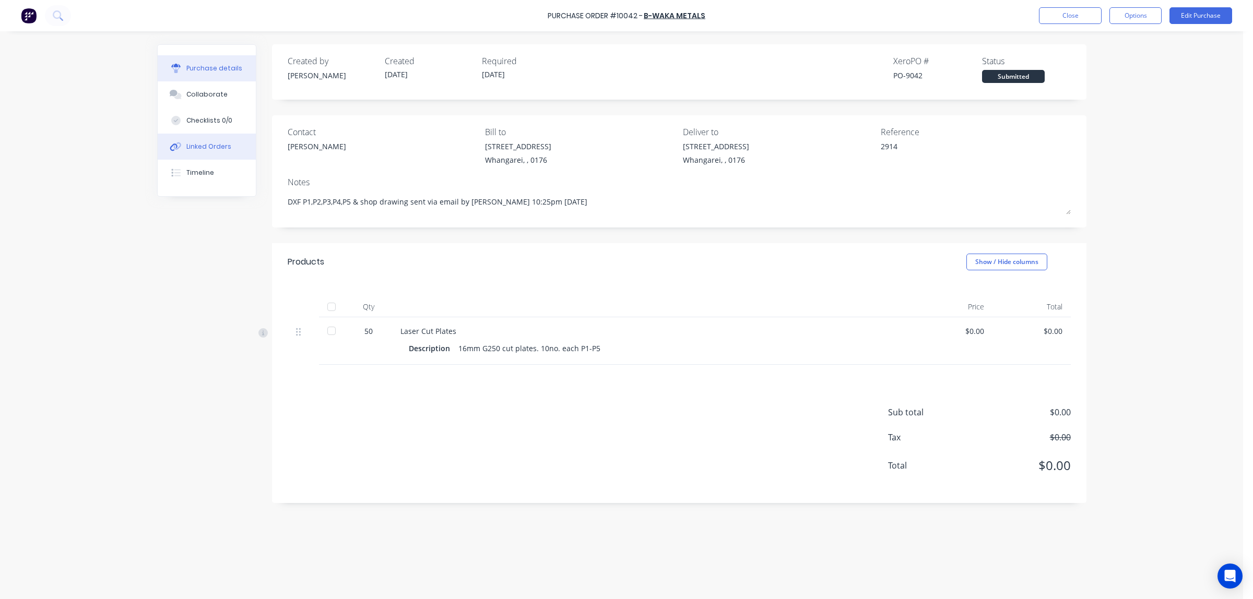
click at [218, 150] on div "Linked Orders" at bounding box center [208, 146] width 45 height 9
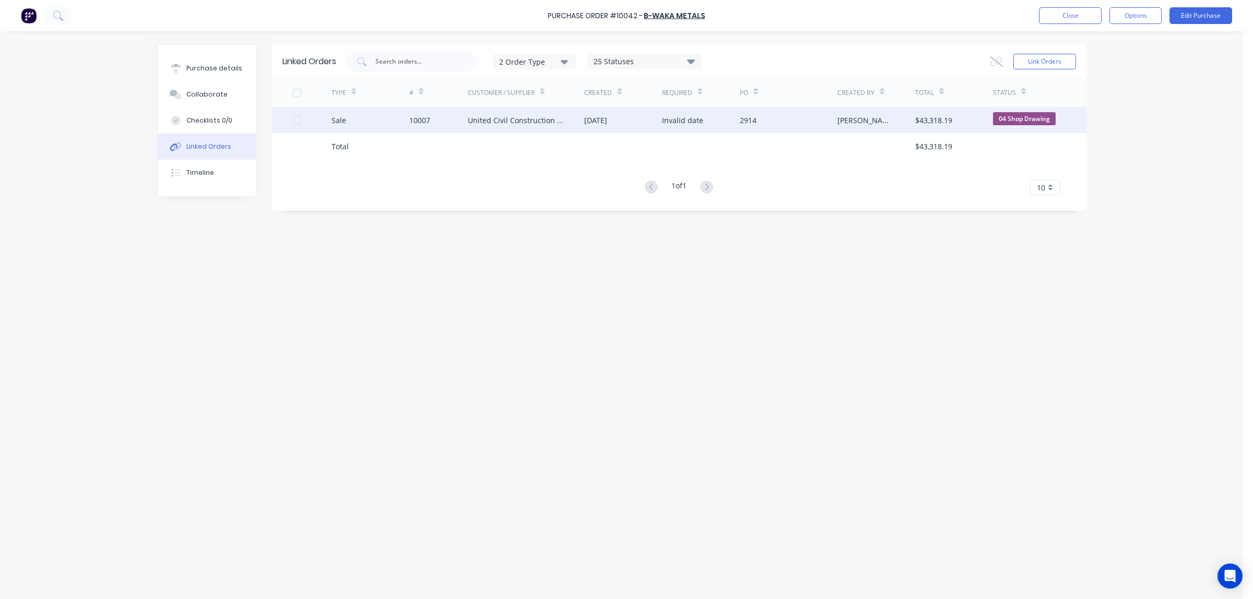
click at [532, 122] on div "United Civil Construction Ltd" at bounding box center [516, 120] width 96 height 11
